Goal: Connect with others: Connect with other users

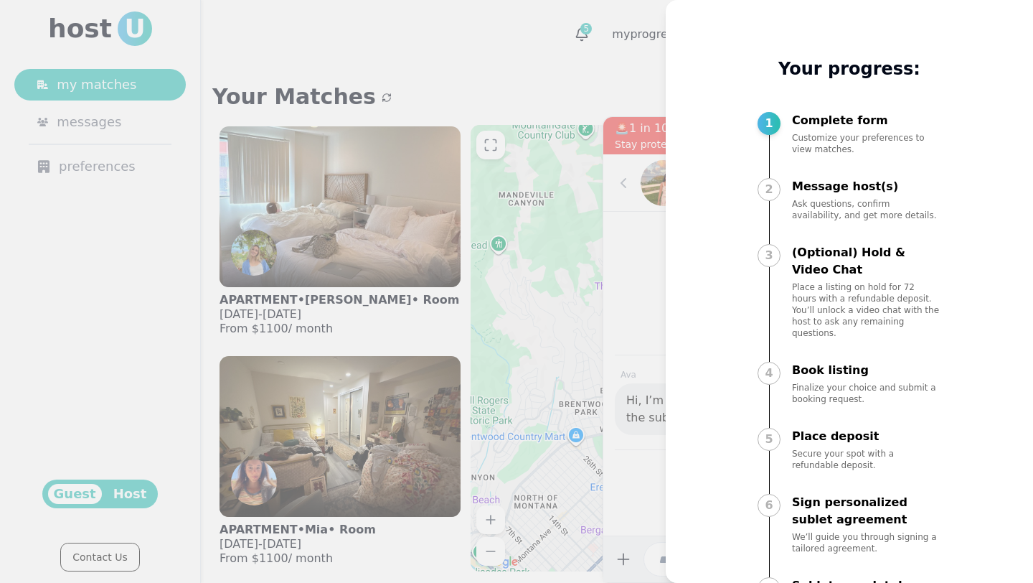
click at [313, 65] on div at bounding box center [516, 291] width 1033 height 583
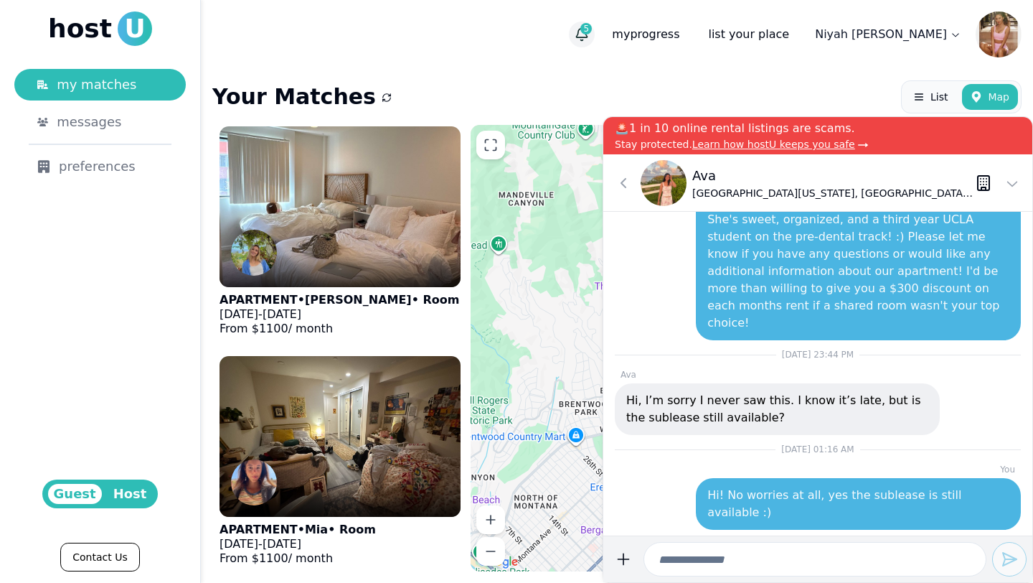
click at [589, 34] on icon "button" at bounding box center [582, 34] width 14 height 14
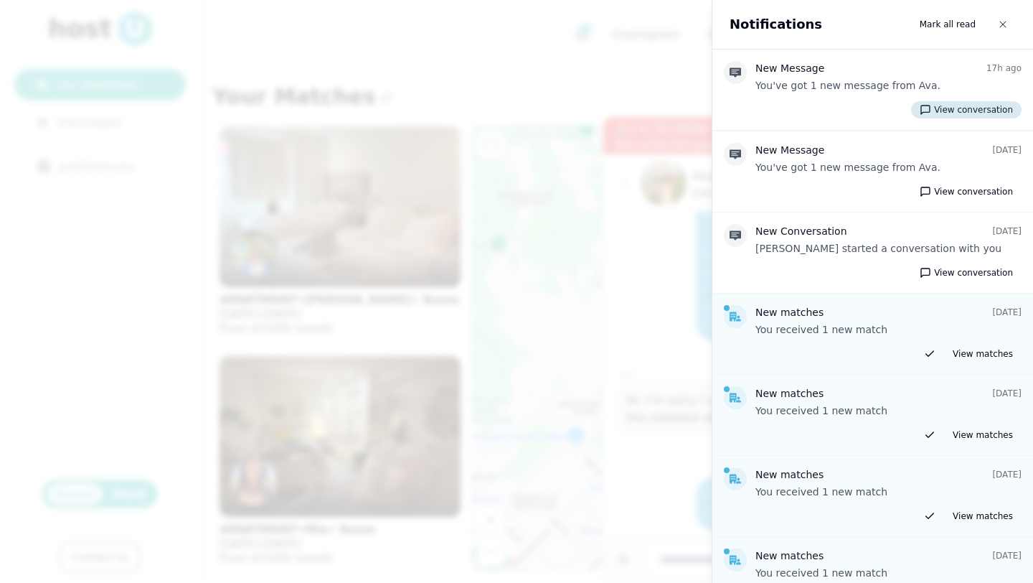
click at [946, 107] on button "View conversation" at bounding box center [966, 109] width 110 height 17
